Goal: Use online tool/utility: Utilize a website feature to perform a specific function

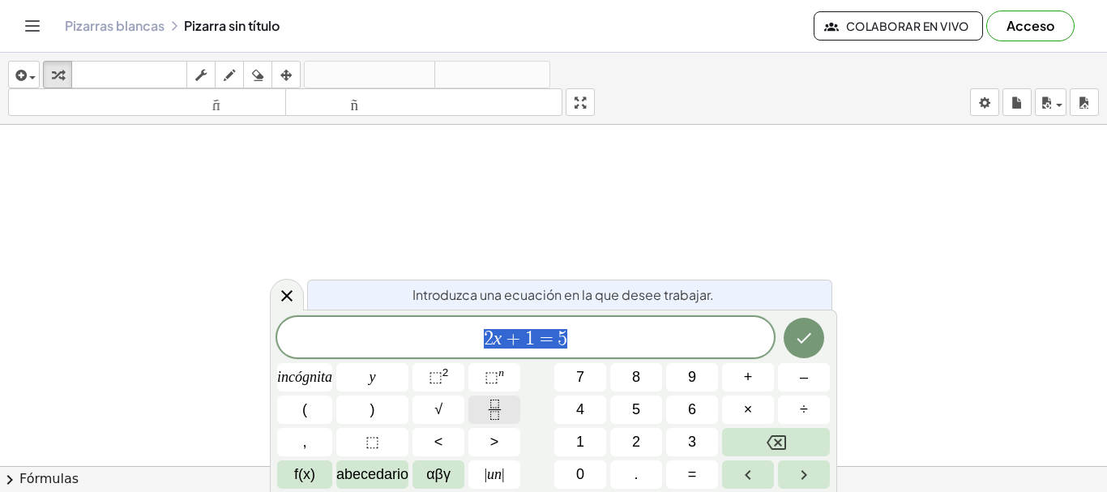
click at [498, 402] on icon "Fracción" at bounding box center [495, 410] width 20 height 20
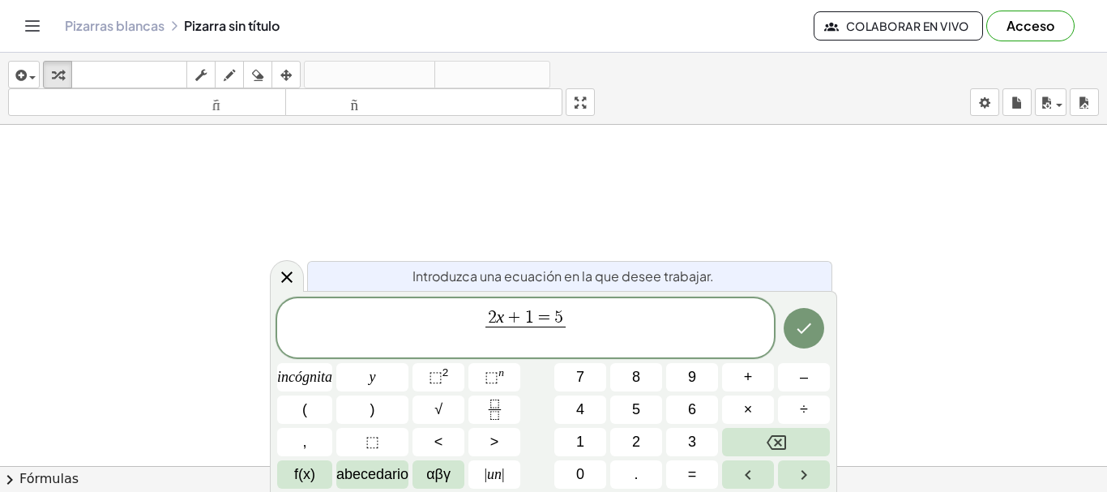
click at [534, 317] on span "=" at bounding box center [544, 319] width 21 height 18
drag, startPoint x: 547, startPoint y: 314, endPoint x: 434, endPoint y: 313, distance: 113.5
drag, startPoint x: 556, startPoint y: 316, endPoint x: 494, endPoint y: 319, distance: 62.5
click at [494, 319] on span "2 x + 1 = 5" at bounding box center [524, 319] width 79 height 18
click at [536, 341] on span at bounding box center [525, 338] width 21 height 22
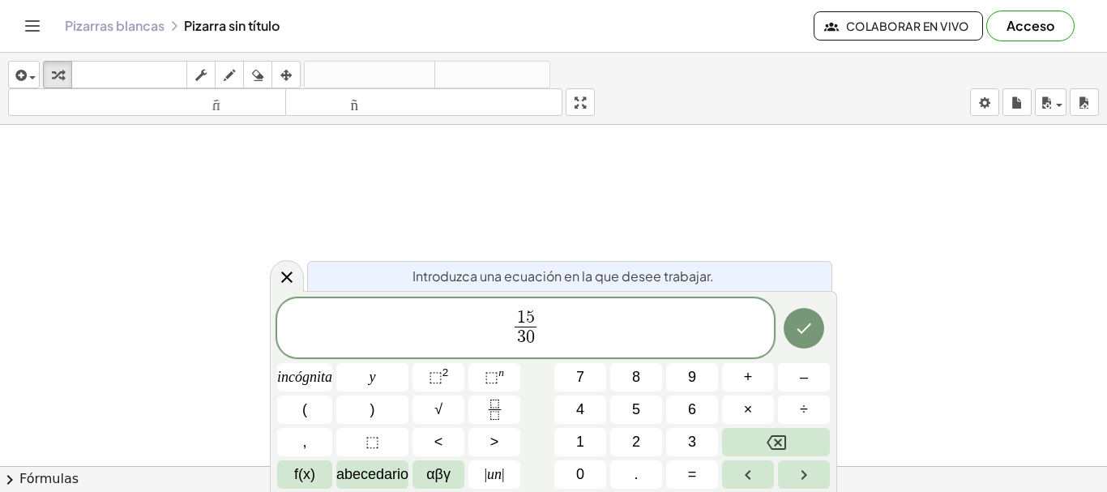
click at [559, 331] on span "1 5 3 0 ​ ​" at bounding box center [525, 329] width 497 height 43
click at [701, 470] on button "=" at bounding box center [692, 474] width 52 height 28
click at [584, 432] on span "1" at bounding box center [580, 442] width 8 height 22
click at [635, 441] on font "2" at bounding box center [636, 442] width 8 height 16
click at [496, 405] on icon "Fracción" at bounding box center [495, 410] width 20 height 20
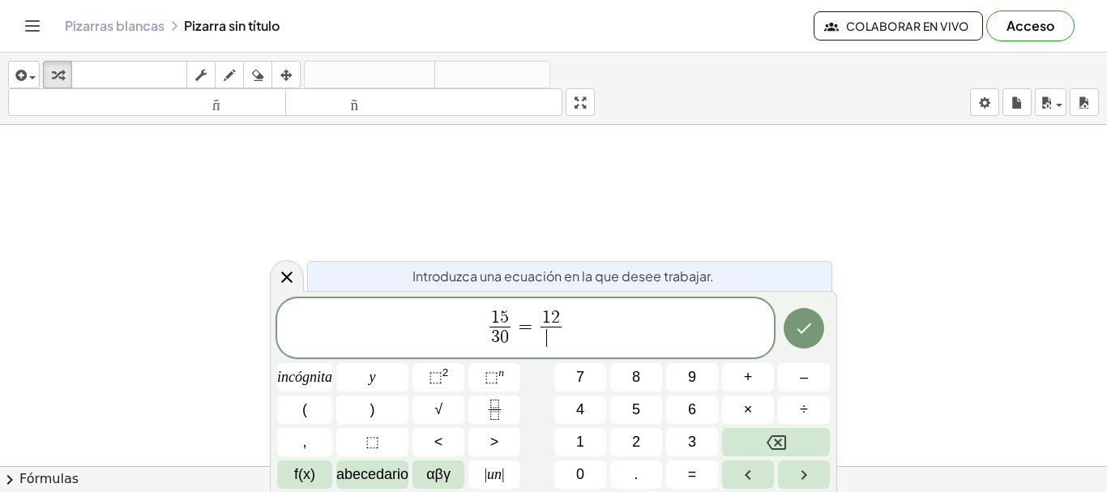
click at [563, 301] on div "1 5 3 0 ​ = 1 2 ​ ​" at bounding box center [525, 328] width 497 height 60
click at [562, 321] on span "1 2 ​ ​" at bounding box center [551, 330] width 28 height 40
click at [558, 308] on span "1 5 3 0 ​ = 1 2 ​ ​" at bounding box center [525, 329] width 497 height 43
click at [584, 477] on font "0" at bounding box center [580, 474] width 8 height 16
click at [553, 336] on span at bounding box center [552, 338] width 30 height 22
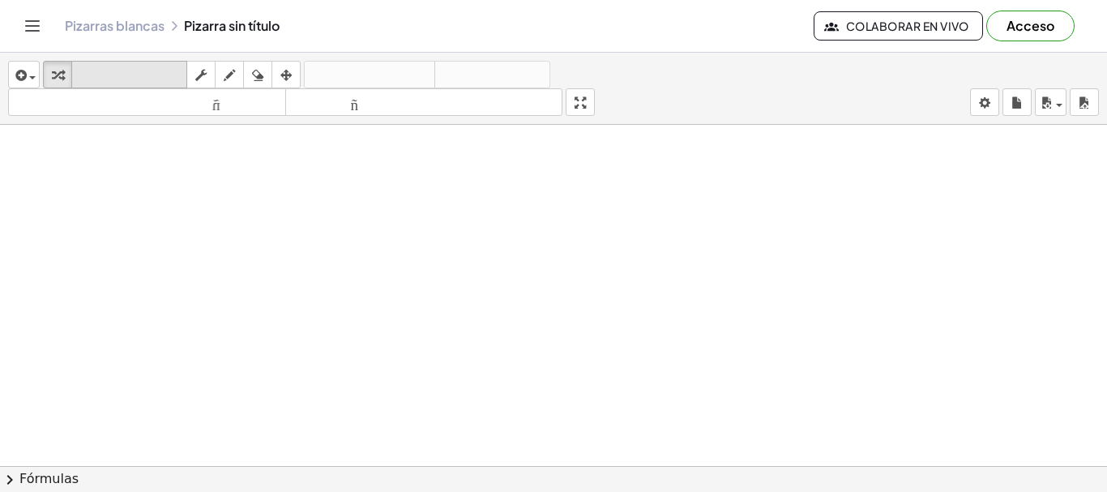
click at [171, 85] on button "teclado teclado" at bounding box center [129, 75] width 116 height 28
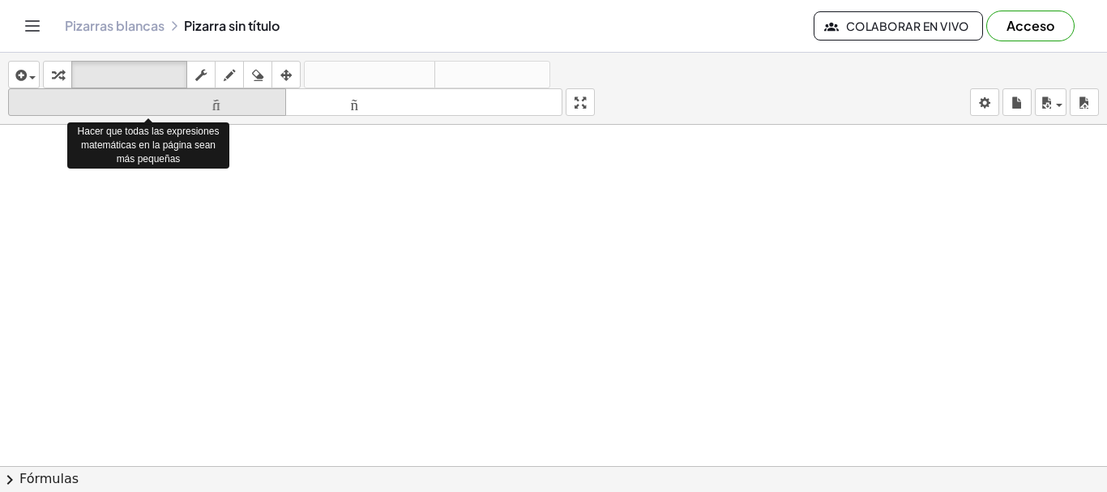
click at [211, 108] on font "tamaño_del_formato" at bounding box center [147, 102] width 270 height 15
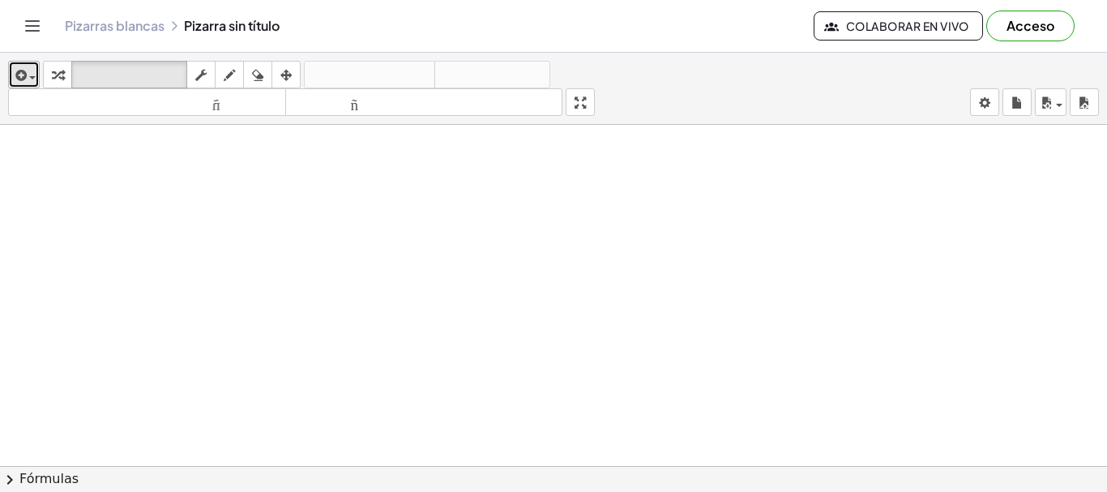
click at [36, 71] on button "insertar" at bounding box center [24, 75] width 32 height 28
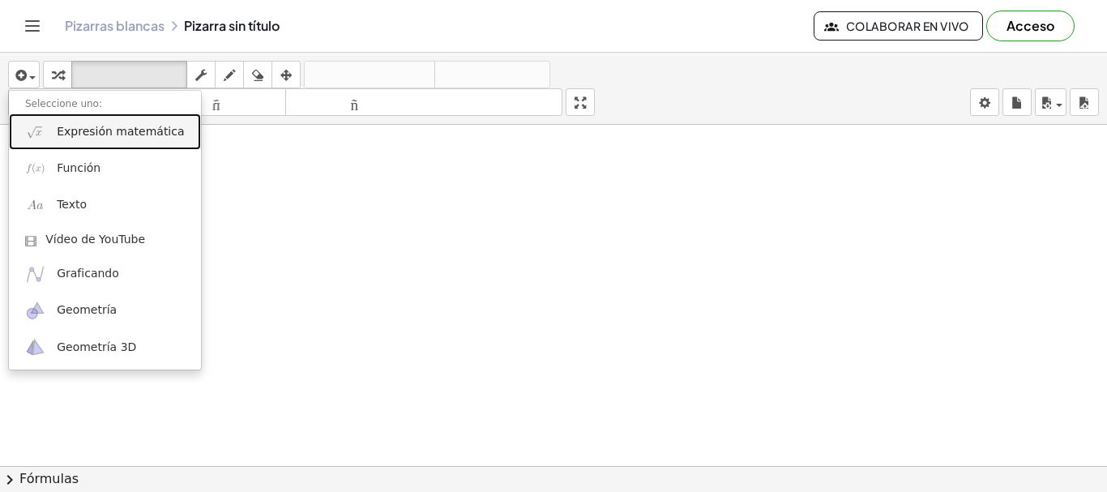
click at [49, 129] on link "Expresión matemática" at bounding box center [105, 131] width 192 height 36
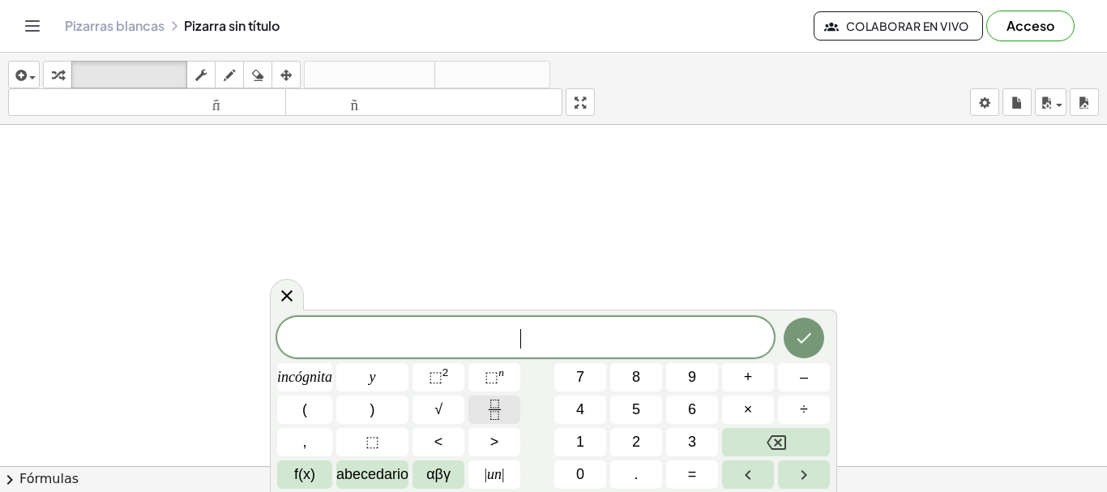
click at [487, 406] on icon "Fracción" at bounding box center [495, 410] width 20 height 20
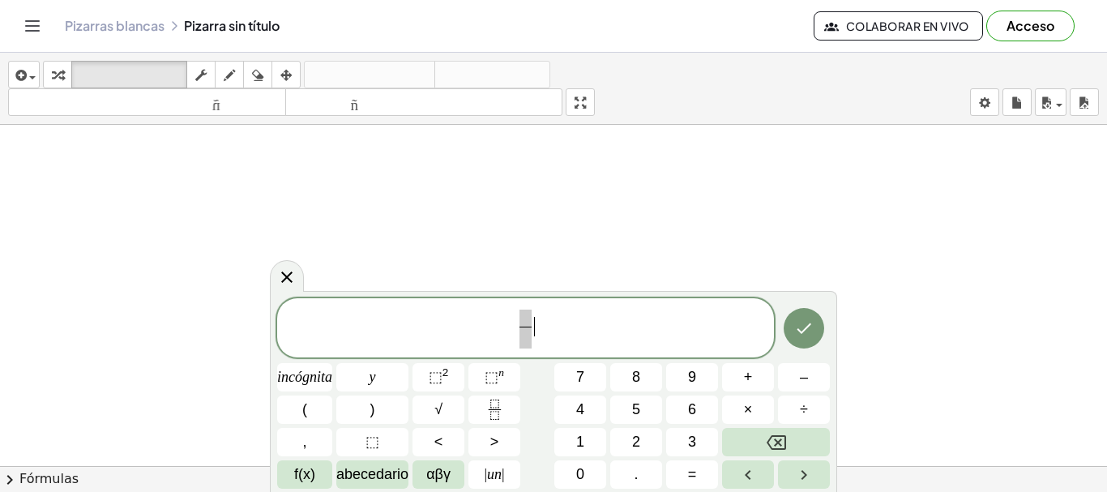
click at [533, 318] on span "​ ​" at bounding box center [525, 329] width 497 height 43
click at [528, 316] on span at bounding box center [525, 319] width 11 height 18
click at [527, 339] on span at bounding box center [525, 338] width 21 height 22
click at [561, 330] on span "1 5 3 0 ​ ​" at bounding box center [525, 329] width 497 height 43
click at [685, 473] on button "=" at bounding box center [692, 474] width 52 height 28
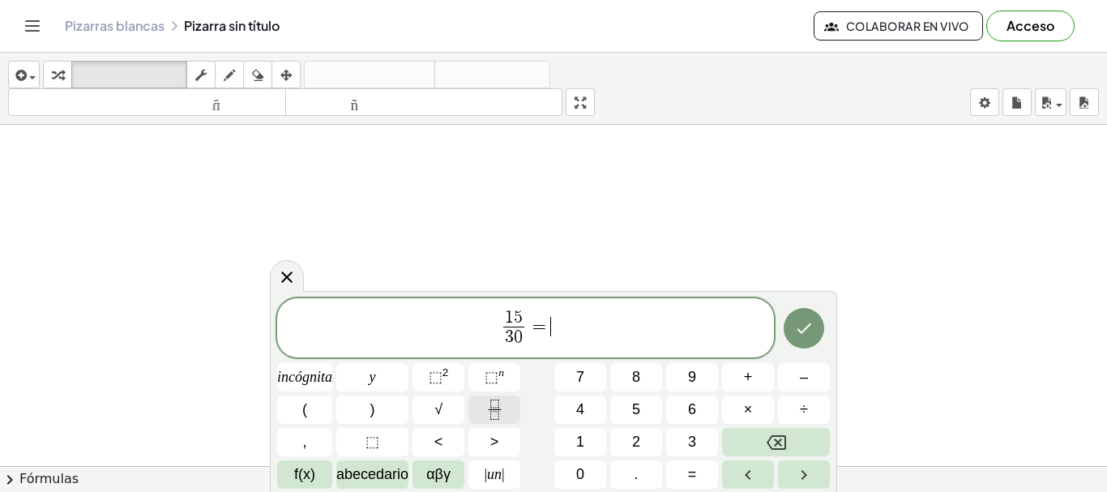
click at [502, 413] on icon "Fracción" at bounding box center [495, 410] width 20 height 20
click at [578, 437] on font "1" at bounding box center [580, 442] width 8 height 16
click at [626, 439] on button "2" at bounding box center [636, 442] width 52 height 28
click at [595, 471] on button "0" at bounding box center [580, 474] width 52 height 28
click at [562, 339] on span "​" at bounding box center [552, 338] width 30 height 22
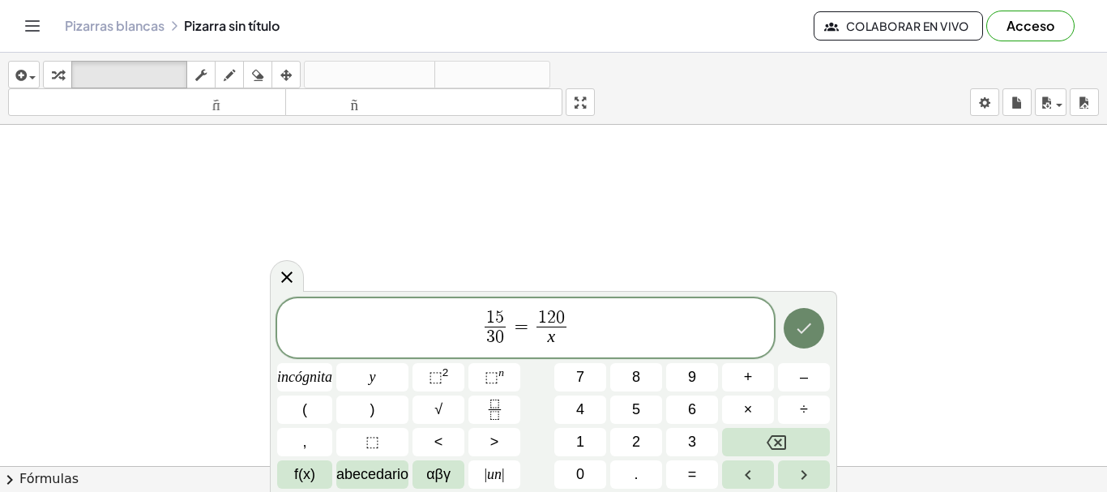
click at [800, 331] on icon "Hecho" at bounding box center [804, 328] width 15 height 11
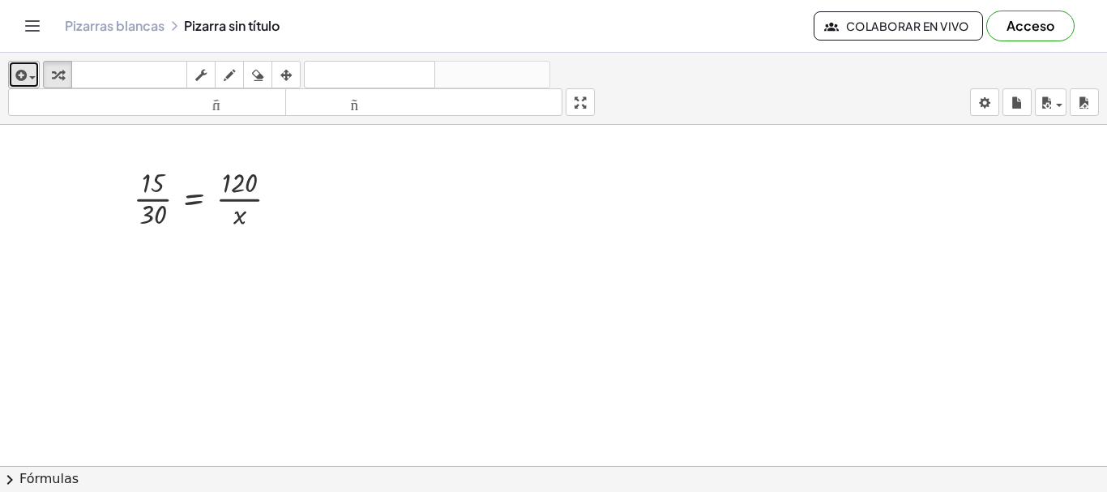
click at [33, 75] on div "button" at bounding box center [24, 74] width 24 height 19
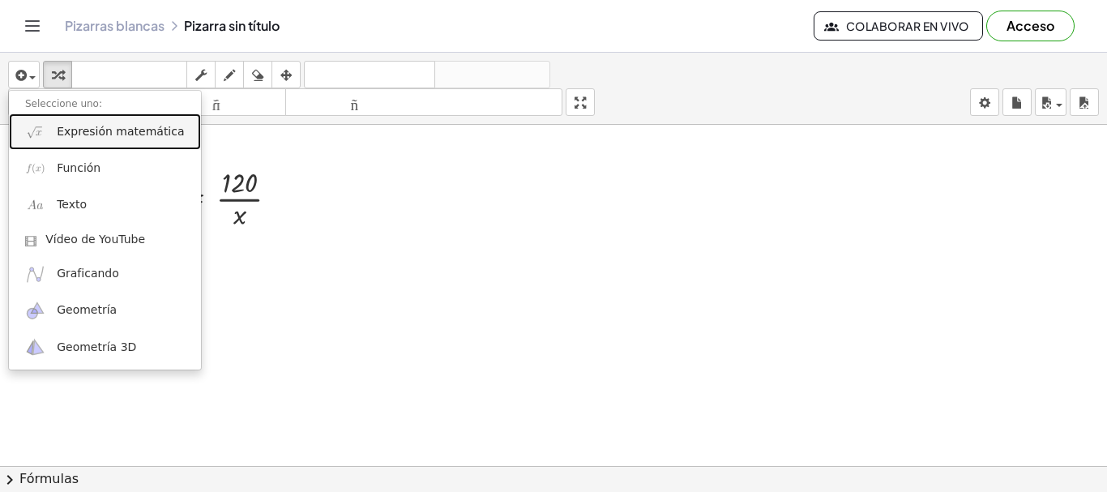
click at [34, 132] on img at bounding box center [35, 132] width 20 height 20
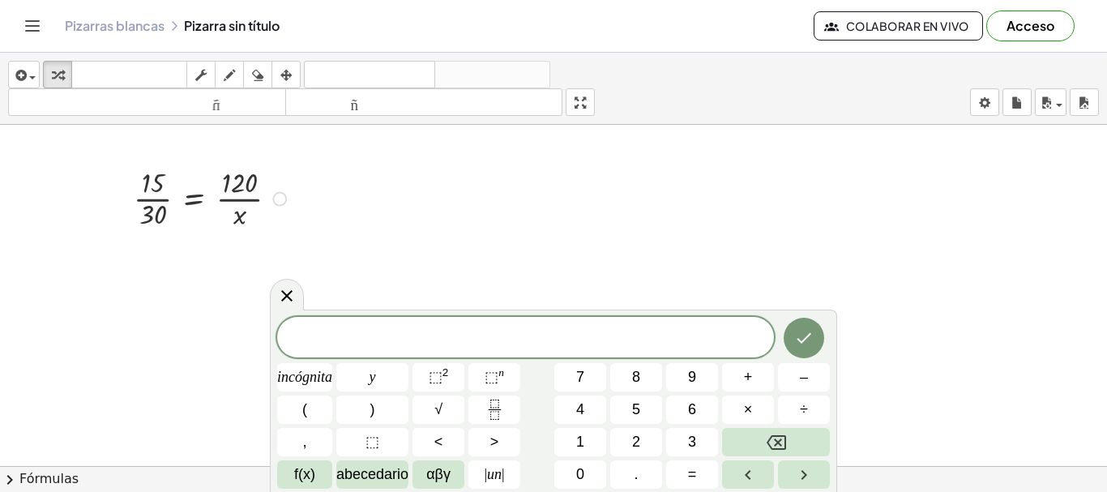
click at [243, 180] on div at bounding box center [212, 198] width 173 height 70
click at [275, 198] on div at bounding box center [279, 199] width 15 height 15
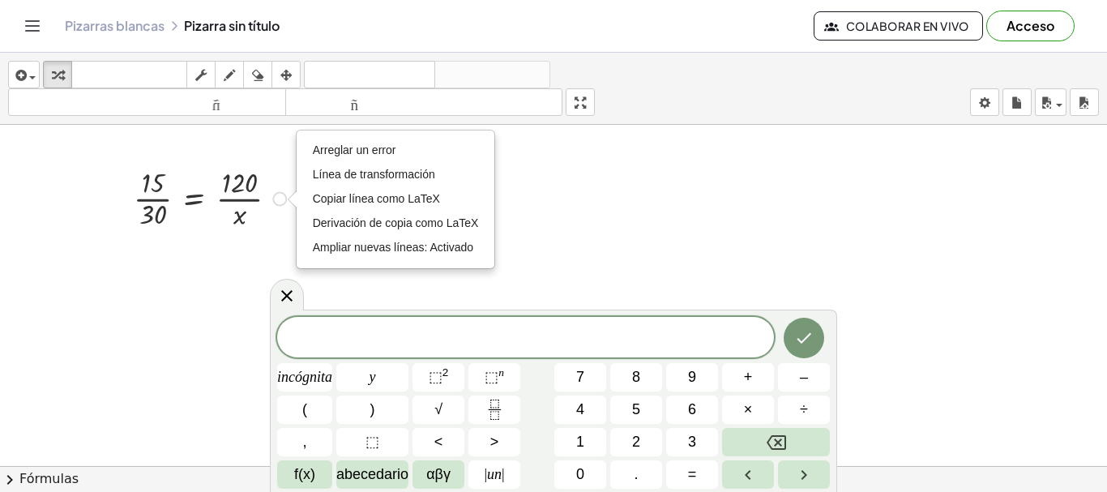
click at [263, 206] on div at bounding box center [212, 198] width 173 height 70
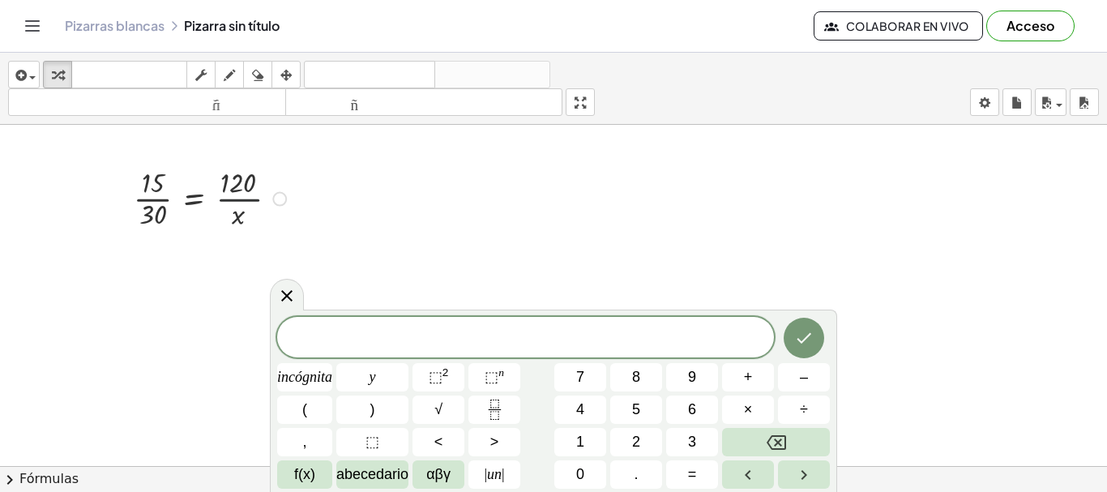
click at [238, 193] on div at bounding box center [212, 198] width 173 height 70
click at [682, 478] on button "=" at bounding box center [692, 474] width 52 height 28
click at [474, 421] on button "Fracción" at bounding box center [494, 410] width 52 height 28
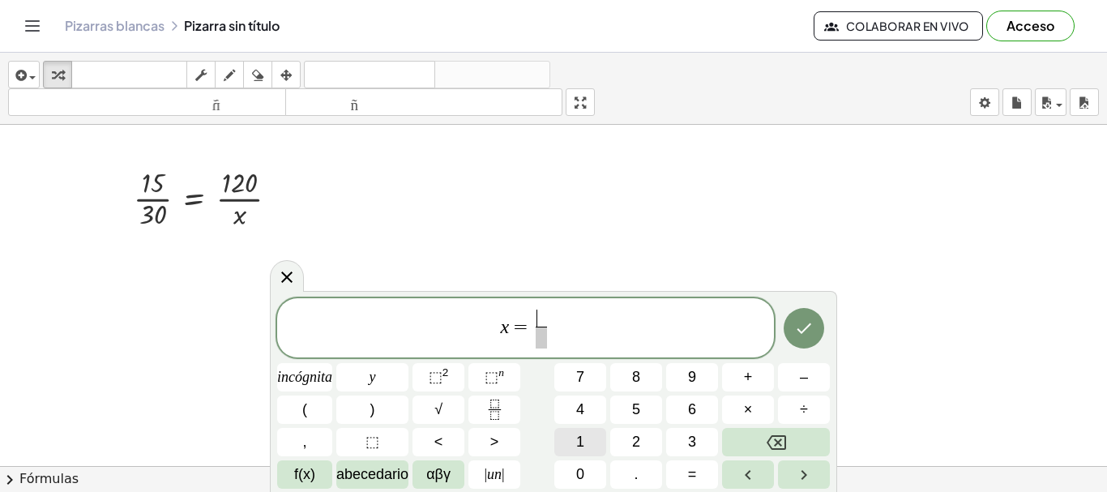
click at [588, 436] on button "1" at bounding box center [580, 442] width 52 height 28
click at [614, 439] on button "2" at bounding box center [636, 442] width 52 height 28
click at [581, 472] on font "0" at bounding box center [580, 474] width 8 height 16
click at [754, 412] on button "×" at bounding box center [748, 410] width 52 height 28
click at [554, 337] on span "​" at bounding box center [542, 338] width 58 height 22
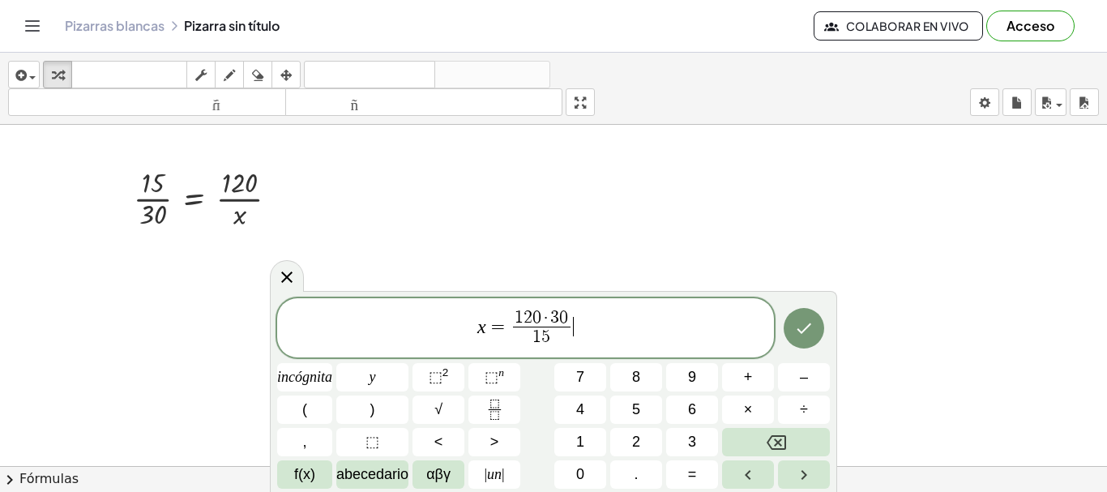
click at [578, 327] on span "x = 1 2 0 · 3 0 1 5 ​ ​" at bounding box center [525, 329] width 497 height 43
click at [690, 467] on font "=" at bounding box center [692, 474] width 9 height 16
click at [636, 434] on font "2" at bounding box center [636, 442] width 8 height 16
click at [565, 404] on button "4" at bounding box center [580, 410] width 52 height 28
click at [583, 472] on font "0" at bounding box center [580, 474] width 8 height 16
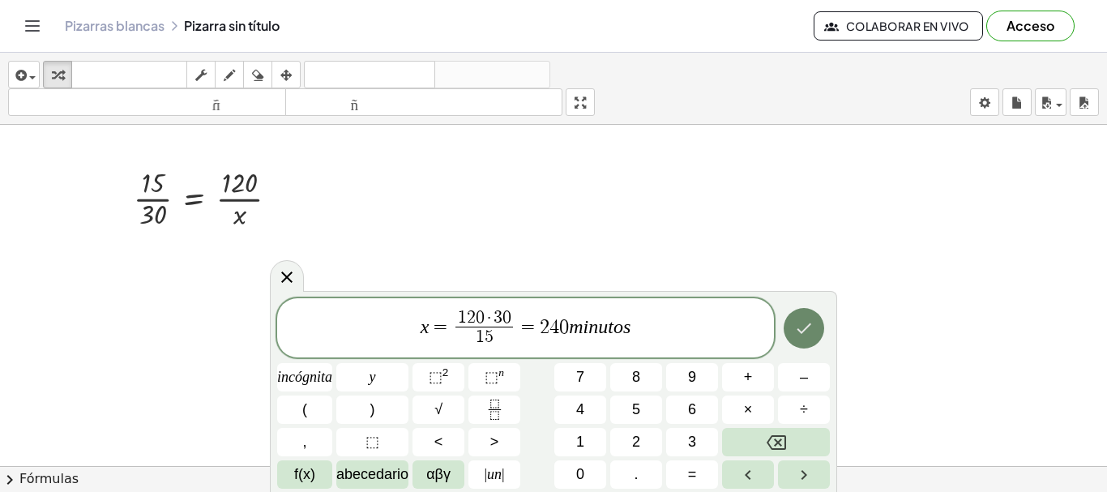
click at [804, 323] on icon "Hecho" at bounding box center [803, 328] width 19 height 19
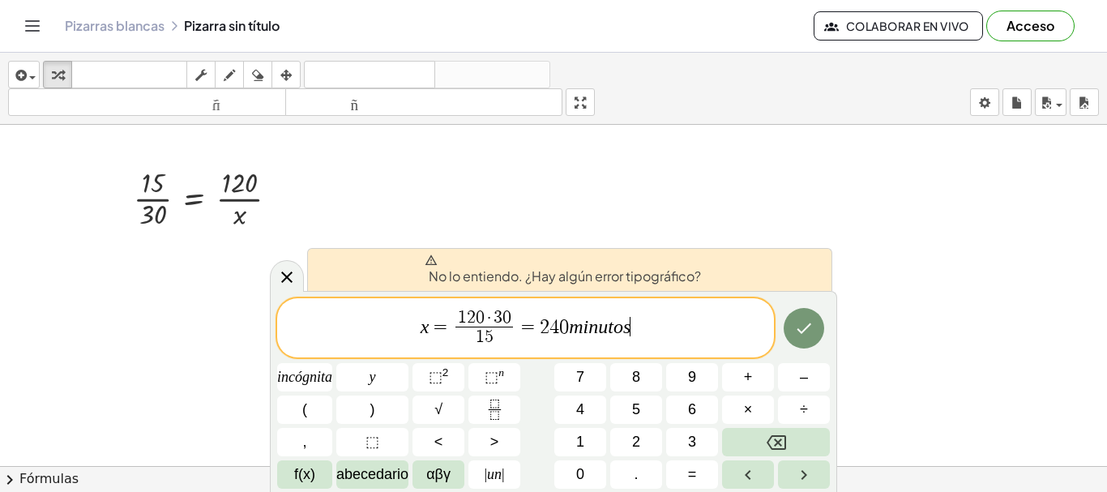
click at [629, 338] on span "x = 1 2 0 · 3 0 1 5 ​ = 2 4 0 m i n u t o s ​" at bounding box center [525, 329] width 497 height 43
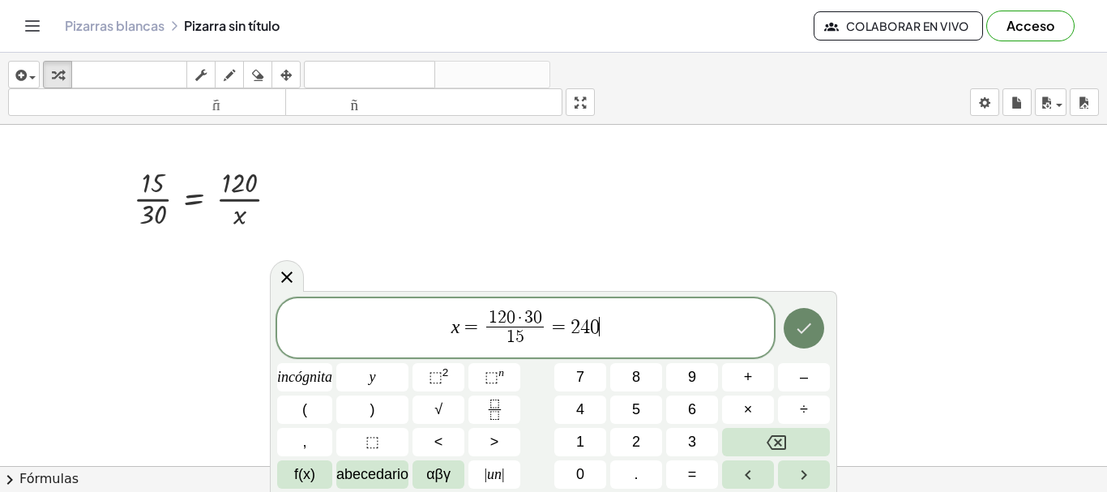
click at [806, 330] on icon "Hecho" at bounding box center [803, 328] width 19 height 19
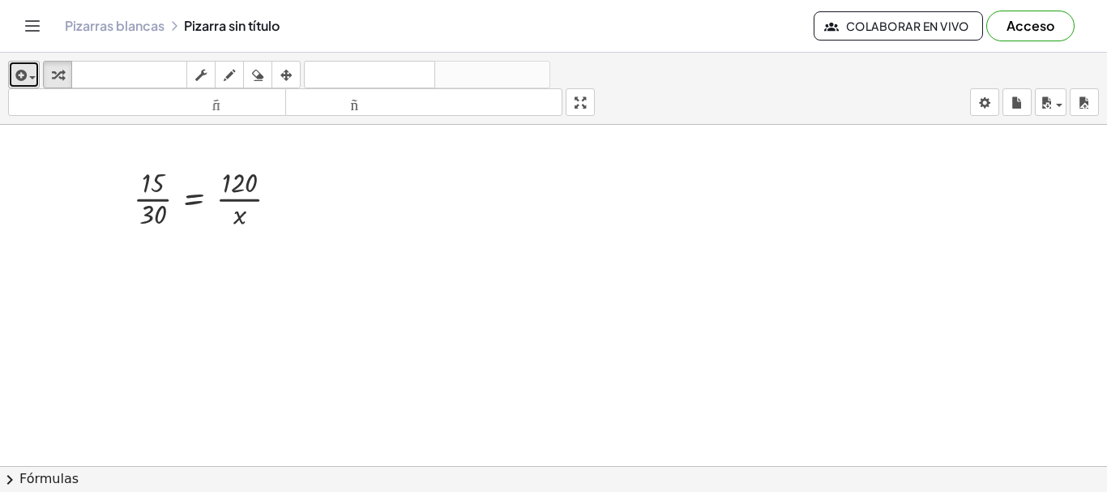
click at [31, 70] on div "button" at bounding box center [24, 74] width 24 height 19
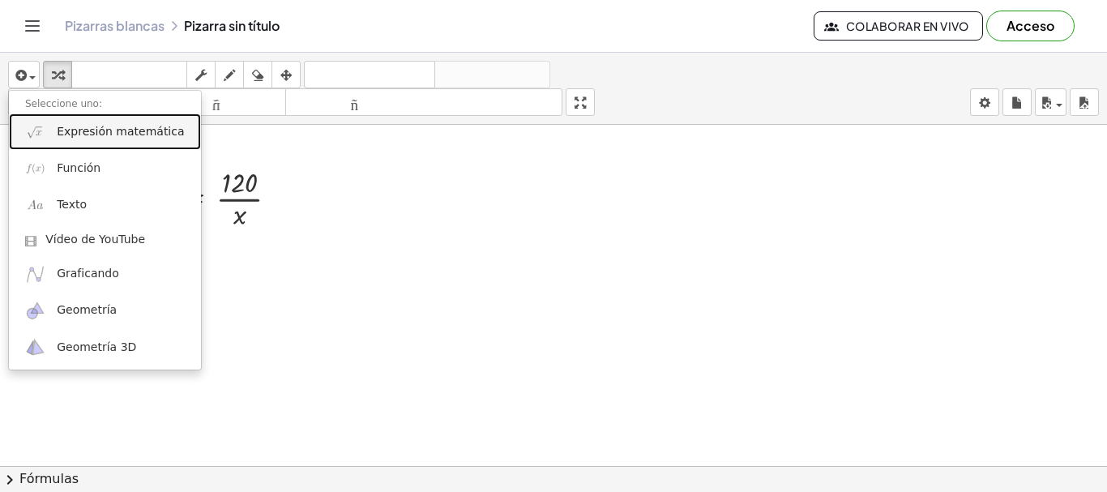
click at [61, 148] on link "Expresión matemática" at bounding box center [105, 131] width 192 height 36
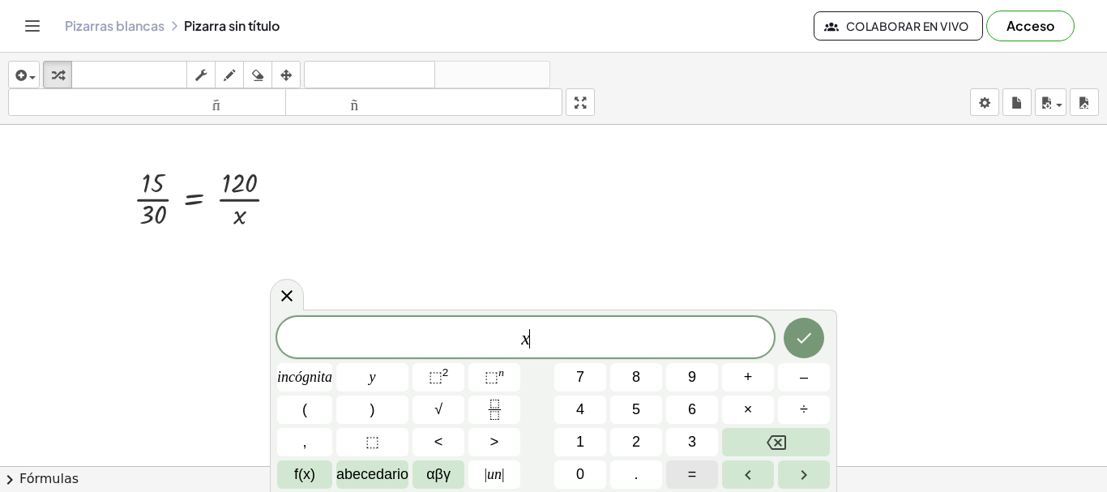
click at [710, 464] on button "=" at bounding box center [692, 474] width 52 height 28
click at [498, 414] on icon "Fracción" at bounding box center [494, 415] width 8 height 8
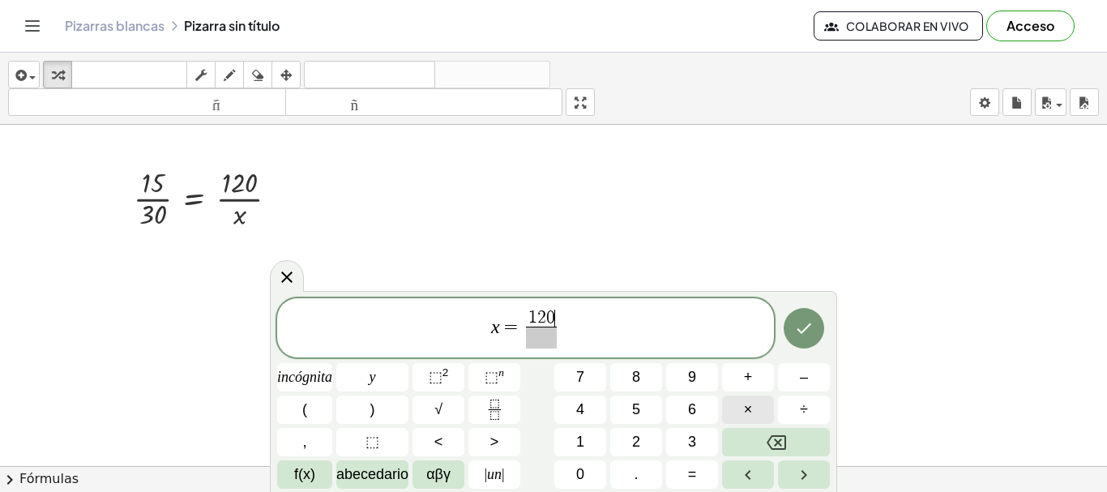
click at [756, 408] on button "×" at bounding box center [748, 410] width 52 height 28
click at [559, 340] on span at bounding box center [542, 338] width 58 height 22
click at [607, 423] on div "x = 1 2 0 · 3 0 ​ ​ incógnita y ⬚ 2 ⬚ n 7 8 9 + – ( ) √ 4 5 6 × ÷ , ⬚ < > 1 2 3…" at bounding box center [553, 393] width 553 height 191
click at [635, 398] on button "5" at bounding box center [636, 410] width 52 height 28
click at [584, 320] on span "x = 1 2 0 · 3 0 5 ​ ​" at bounding box center [525, 329] width 497 height 43
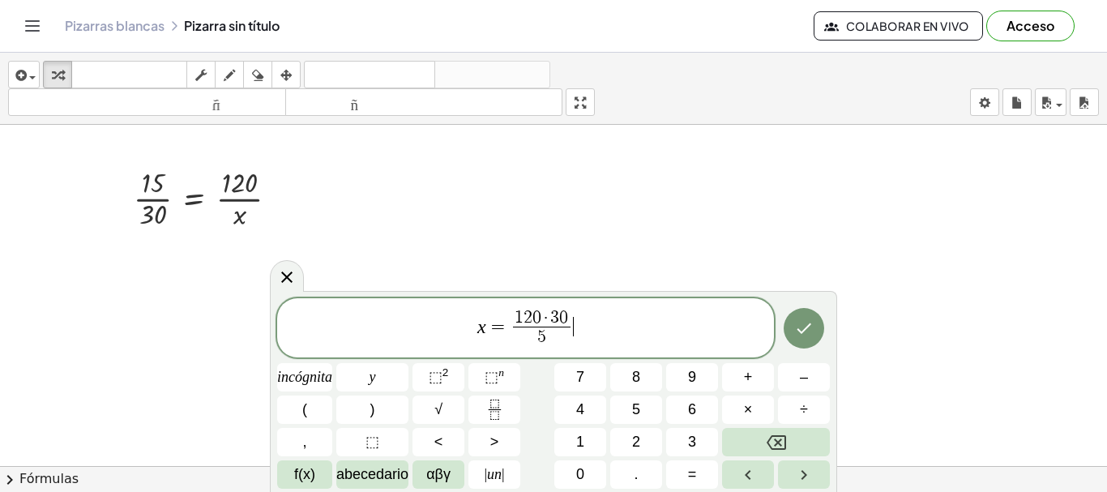
click at [534, 336] on span "5" at bounding box center [542, 338] width 58 height 22
click at [575, 321] on span "x = 1 2 0 · 3 0 1 5 ​ ​" at bounding box center [525, 329] width 497 height 43
click at [697, 468] on button "=" at bounding box center [692, 474] width 52 height 28
